Goal: Task Accomplishment & Management: Complete application form

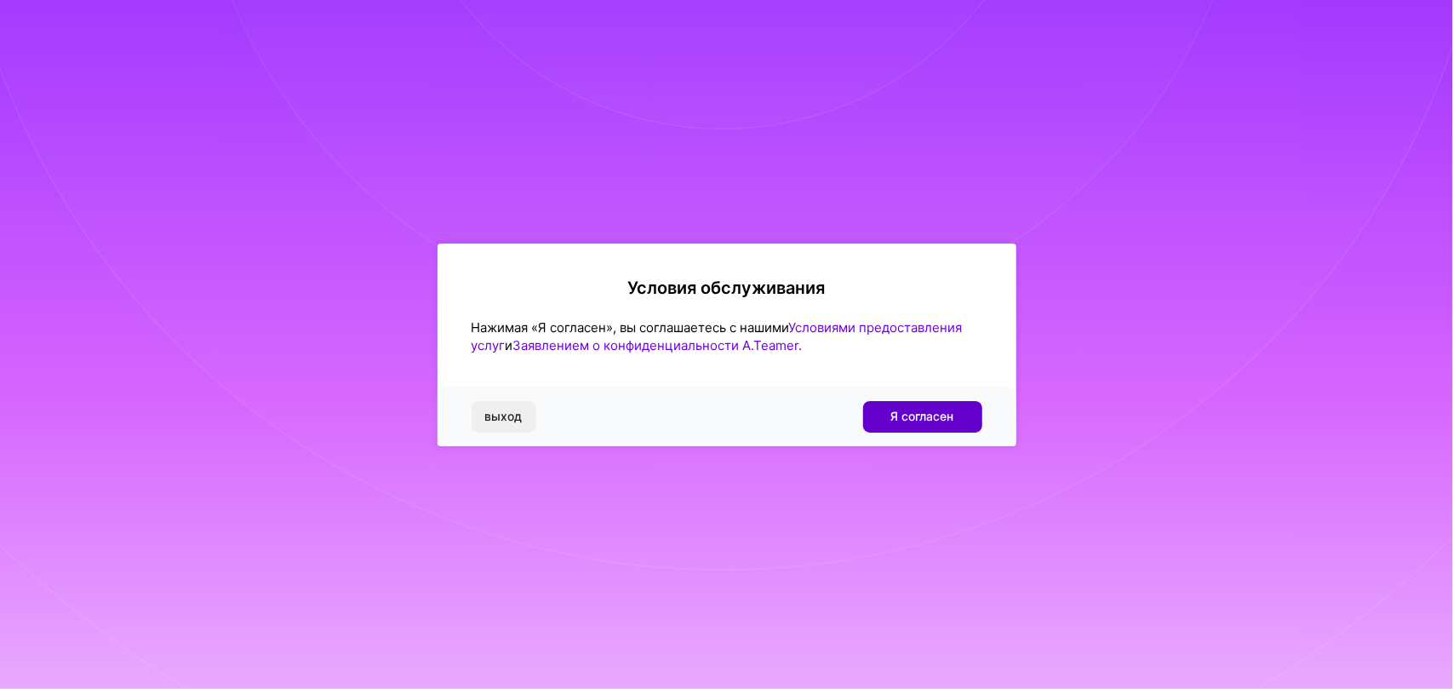
click at [939, 420] on font "Я согласен" at bounding box center [923, 416] width 63 height 14
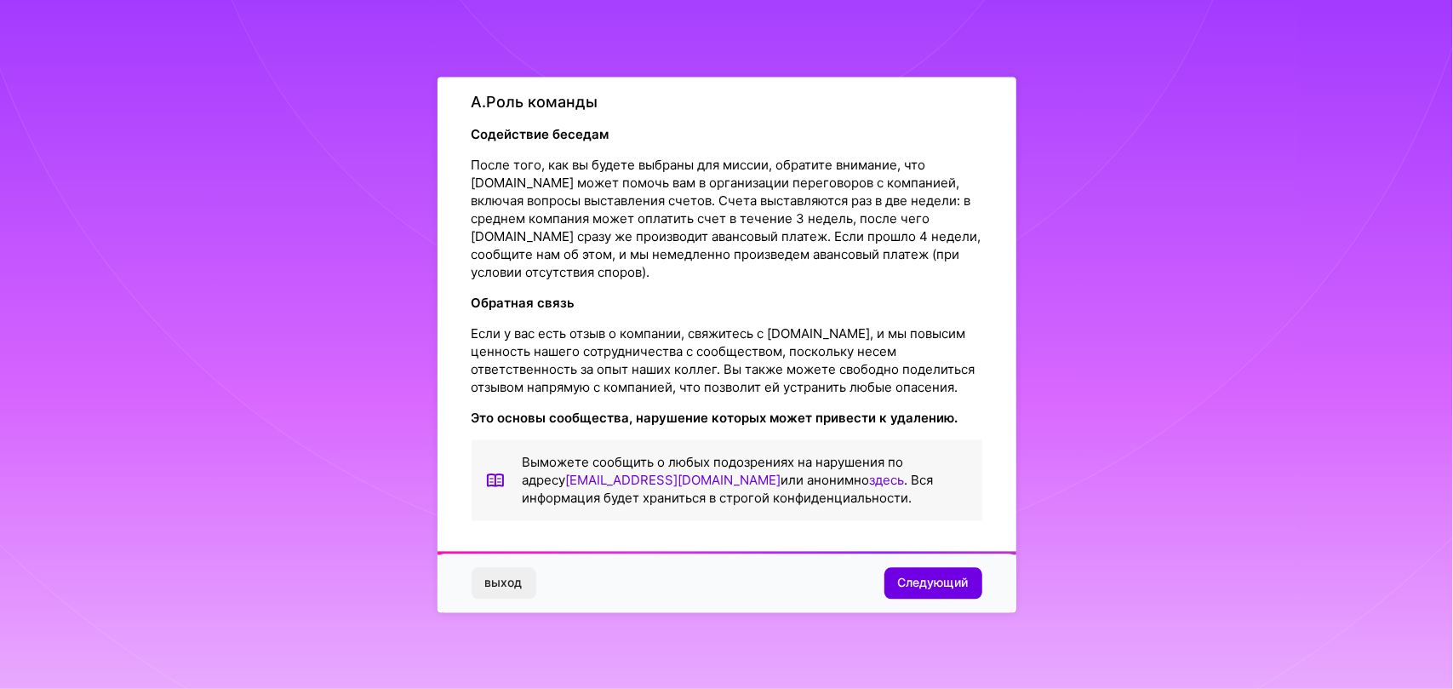
scroll to position [2110, 0]
click at [932, 591] on span "Следующий" at bounding box center [933, 583] width 71 height 17
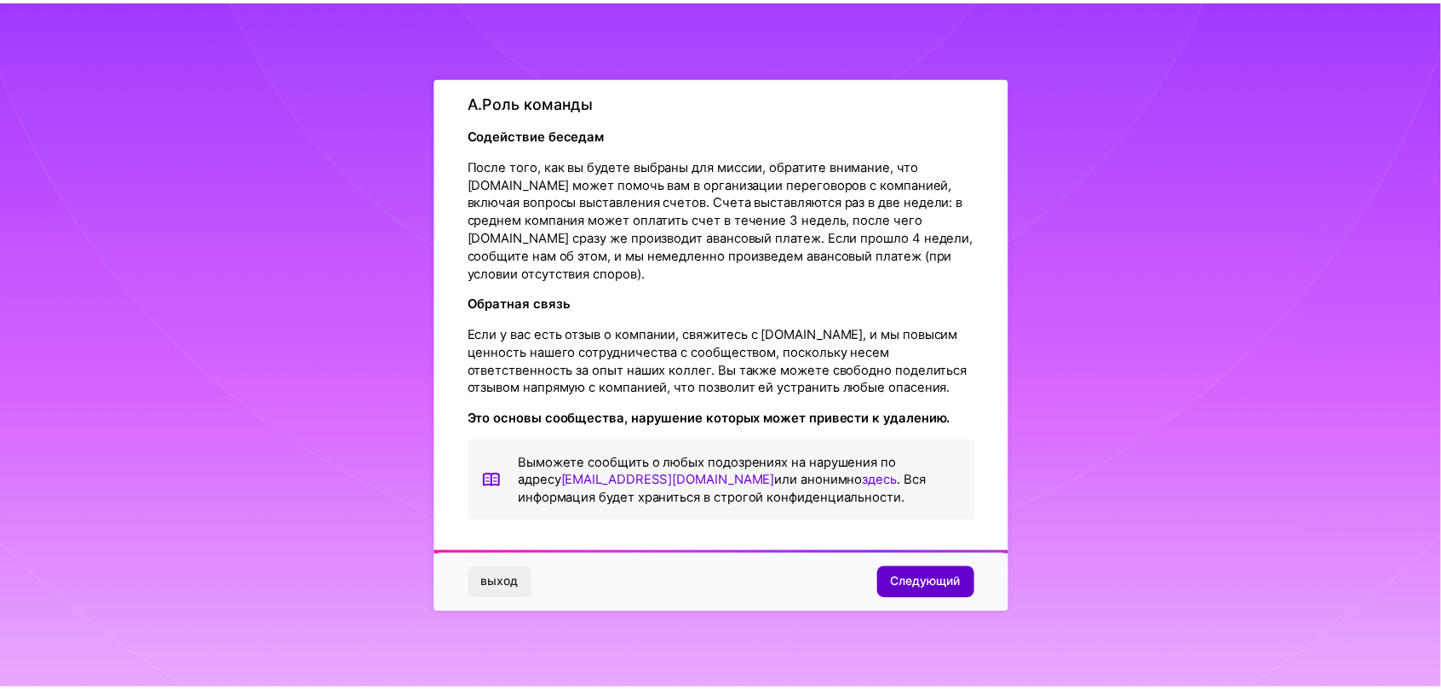
scroll to position [0, 0]
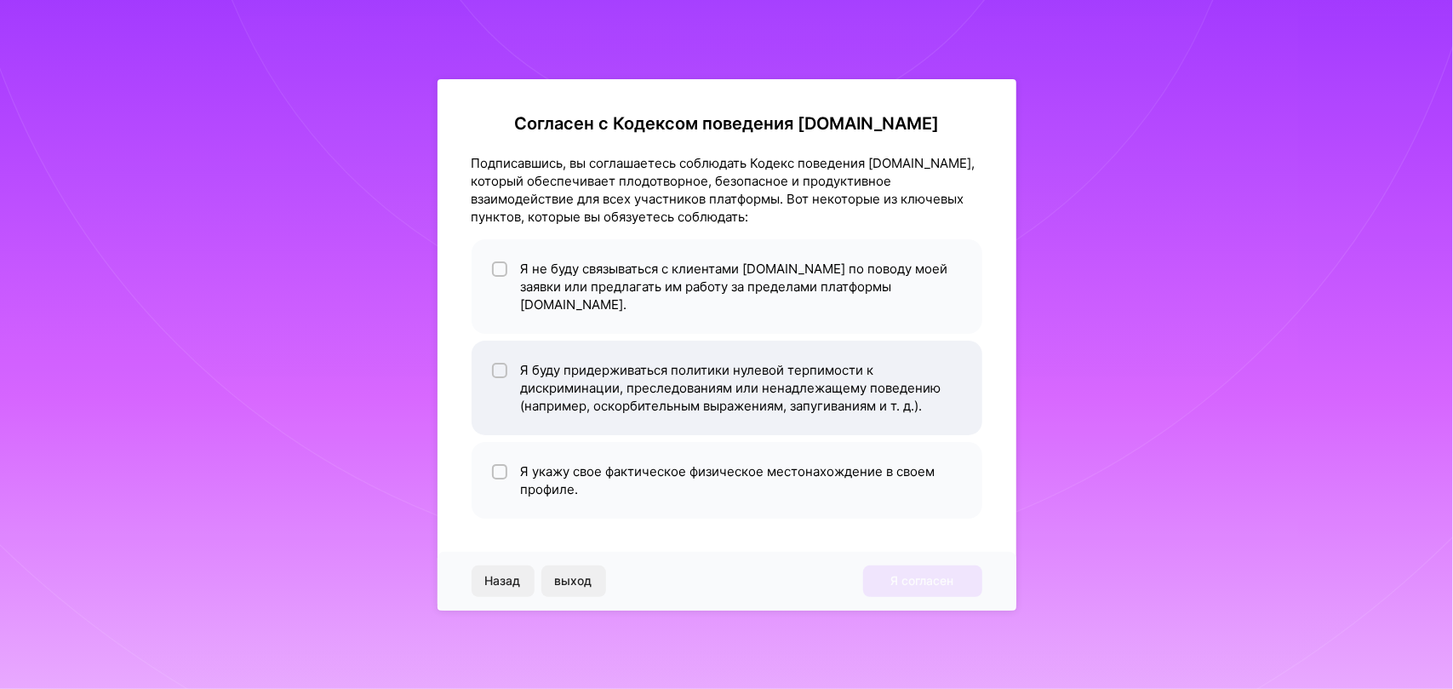
click at [503, 365] on input "checkbox" at bounding box center [502, 371] width 12 height 12
checkbox input "true"
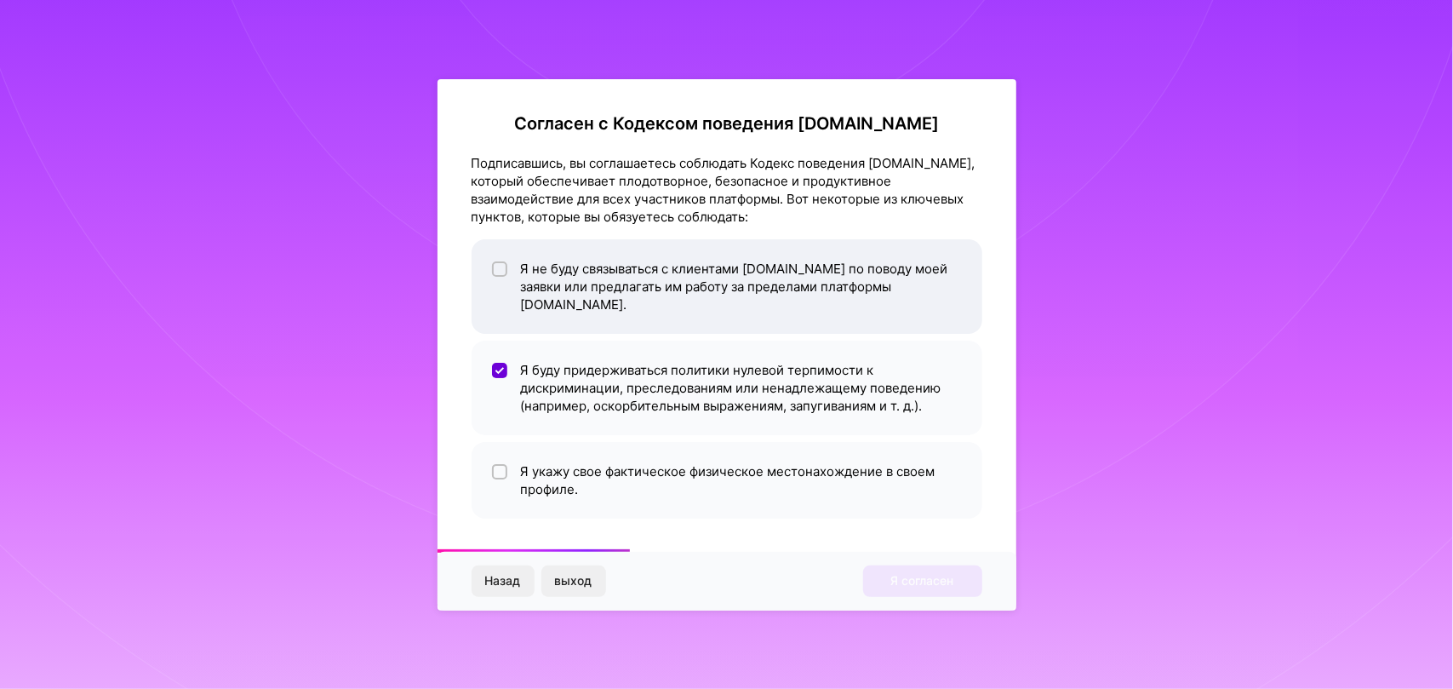
click at [502, 271] on div at bounding box center [499, 268] width 15 height 15
checkbox input "true"
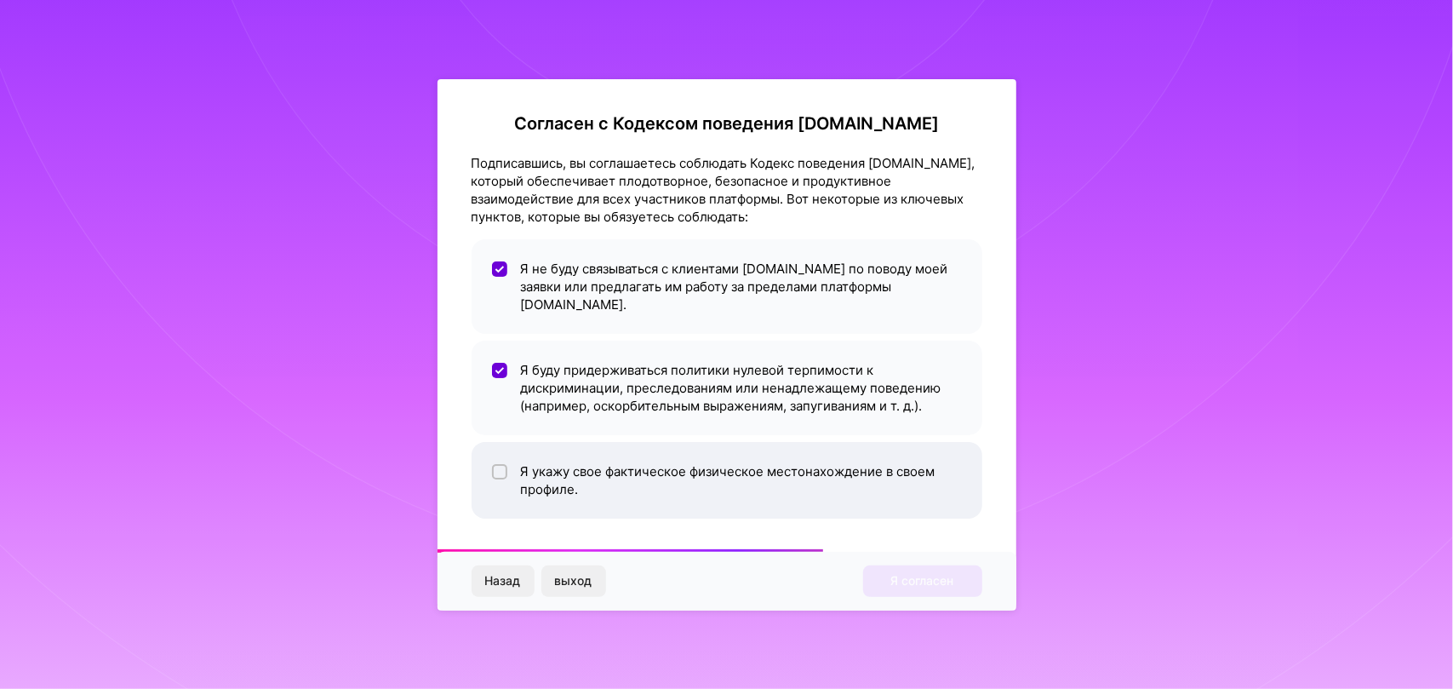
click at [501, 467] on input "checkbox" at bounding box center [502, 473] width 12 height 12
checkbox input "true"
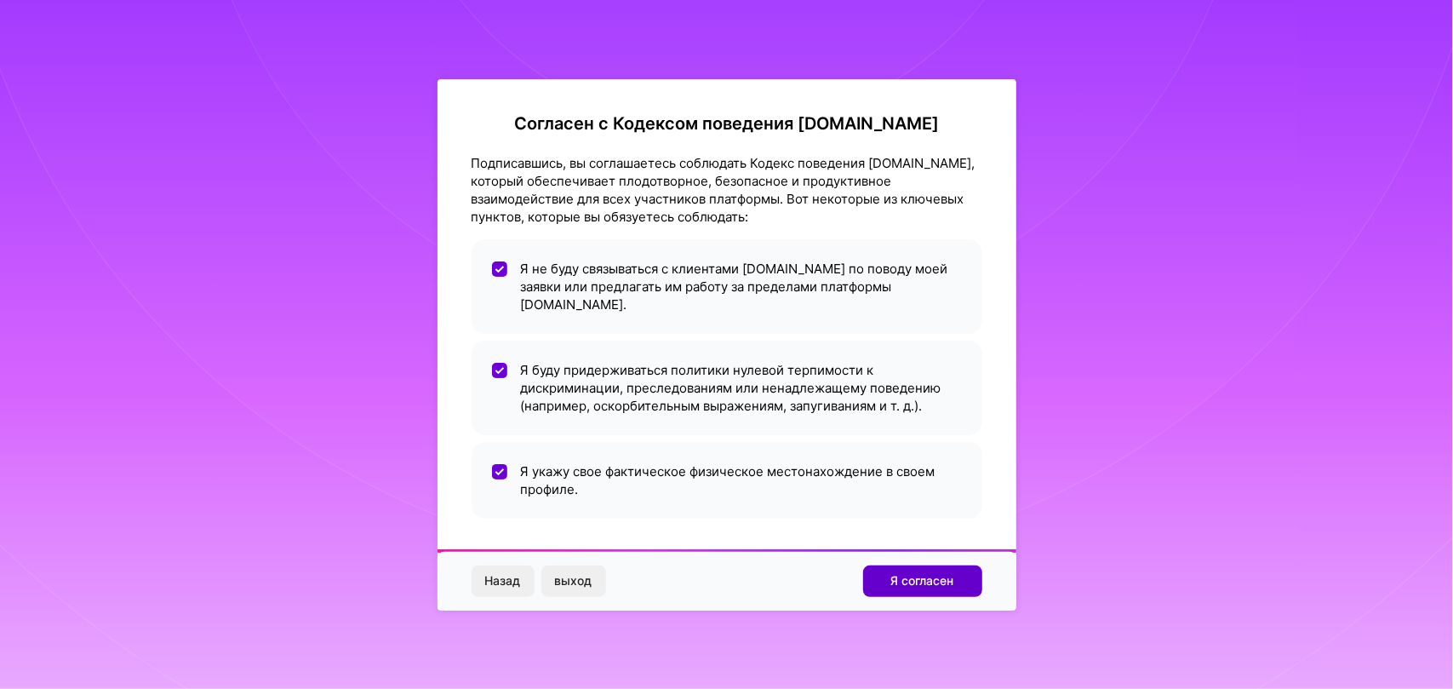
click at [926, 573] on font "Я согласен" at bounding box center [923, 580] width 63 height 14
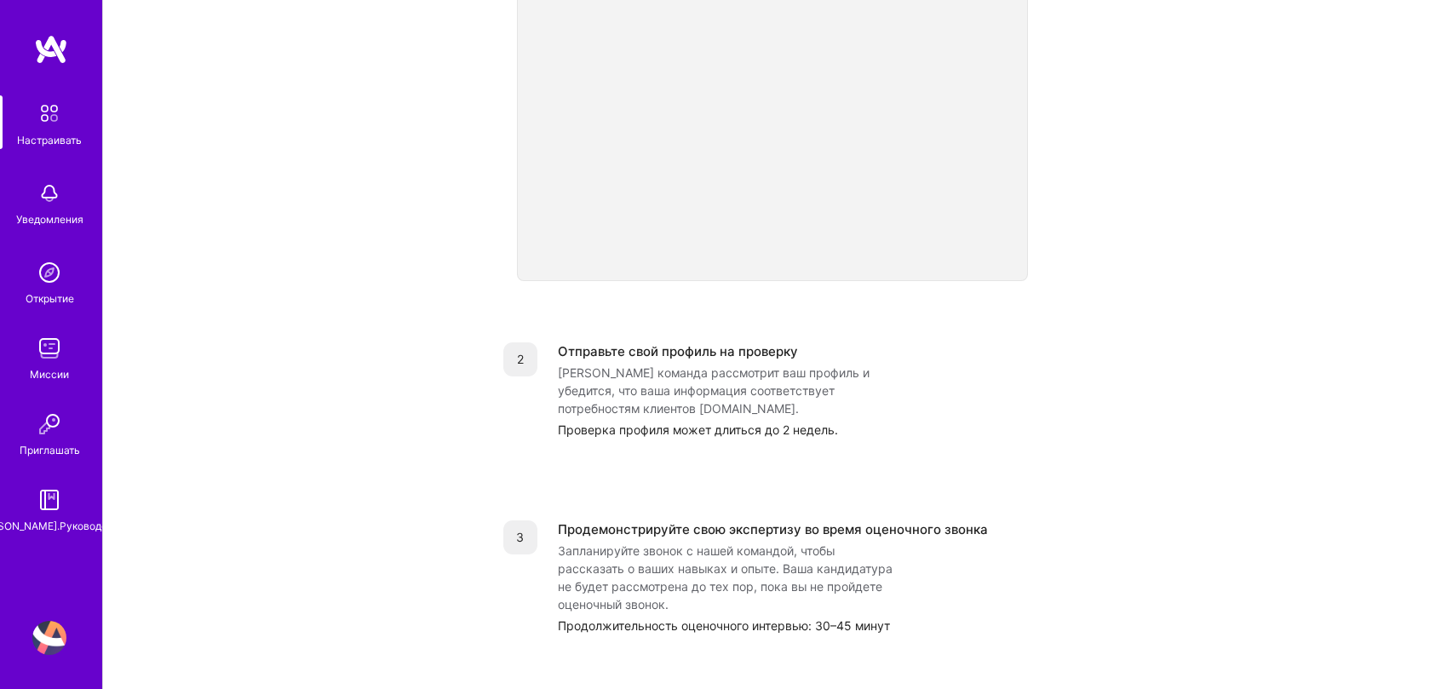
scroll to position [675, 0]
